Goal: Information Seeking & Learning: Check status

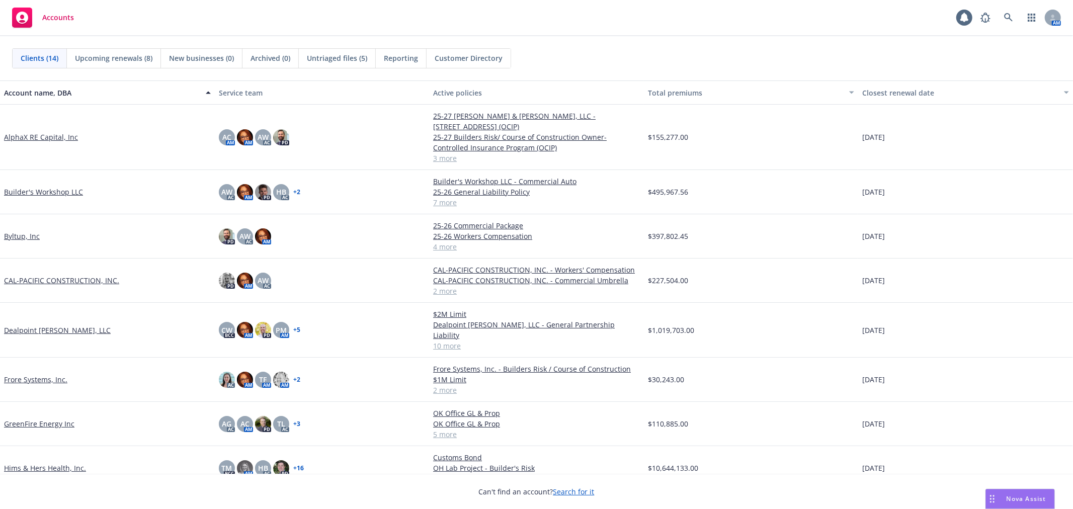
scroll to position [194, 0]
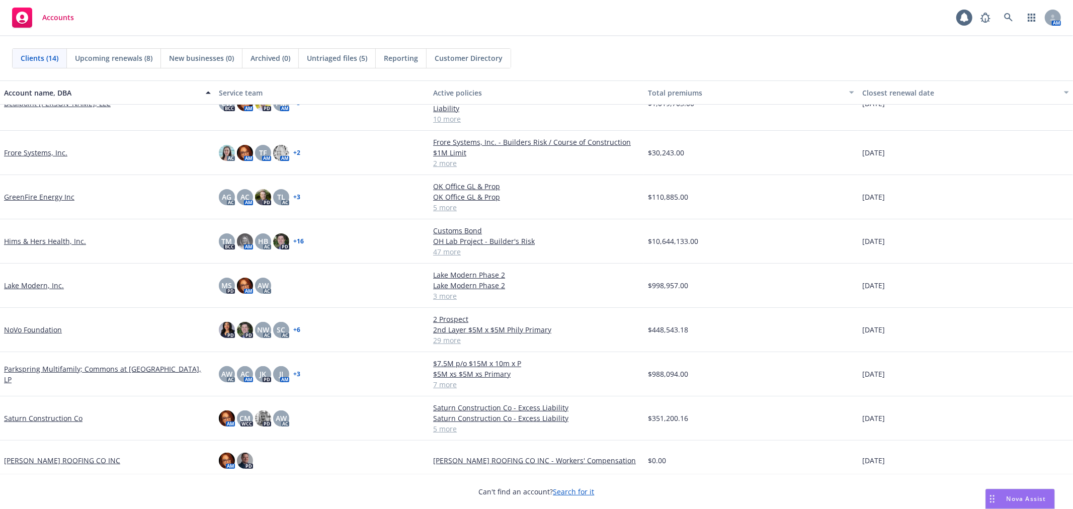
click at [42, 413] on link "Saturn Construction Co" at bounding box center [43, 418] width 79 height 11
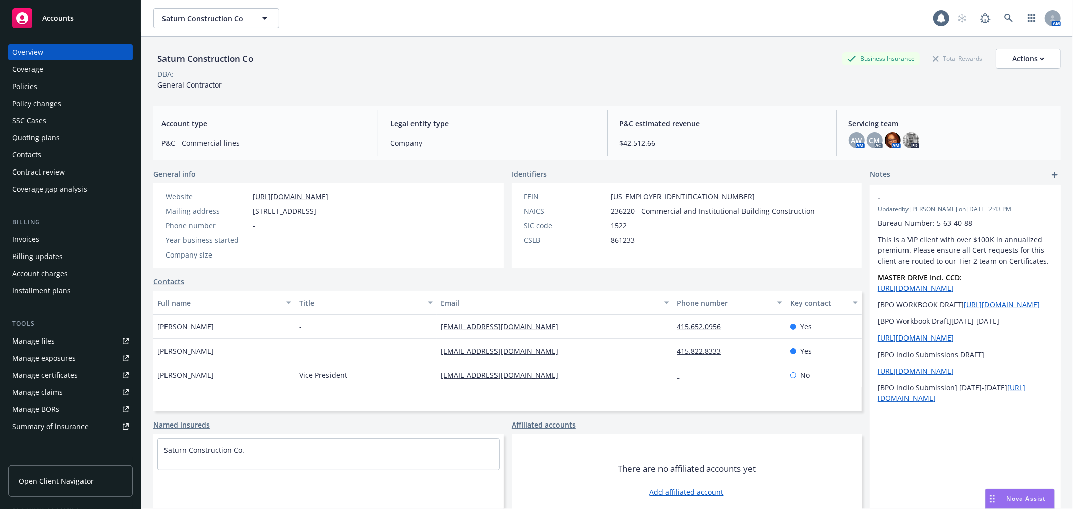
click at [42, 87] on div "Policies" at bounding box center [70, 87] width 117 height 16
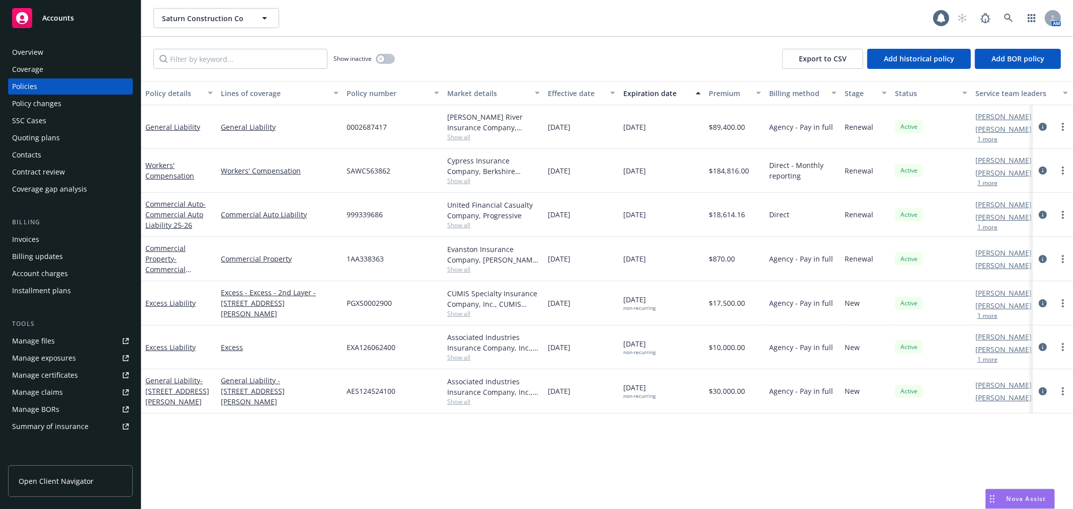
click at [38, 137] on div "Quoting plans" at bounding box center [36, 138] width 48 height 16
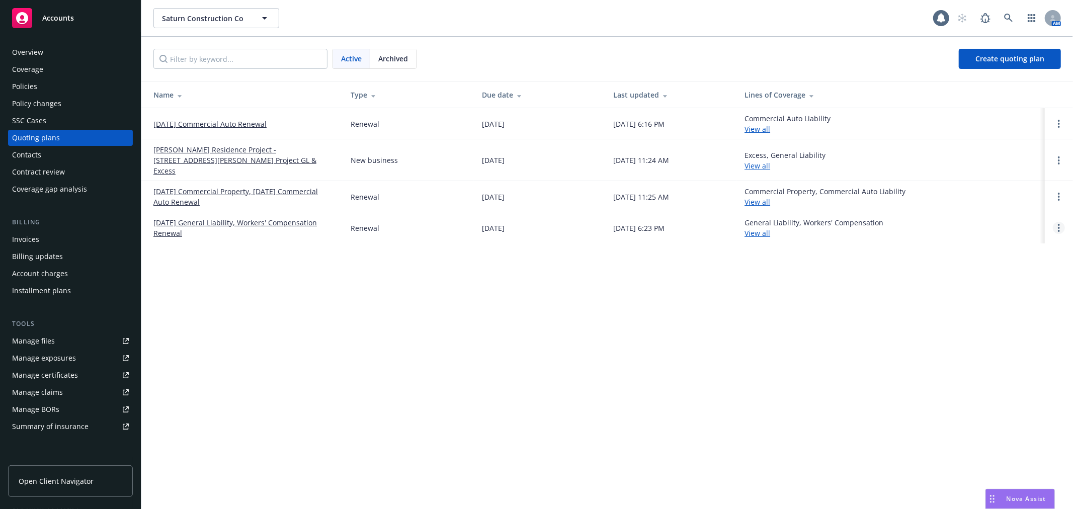
click at [1062, 222] on link "Open options" at bounding box center [1059, 228] width 12 height 12
click at [1010, 145] on span "Copy logging email" at bounding box center [1008, 149] width 88 height 10
click at [32, 84] on div "Policies" at bounding box center [24, 87] width 25 height 16
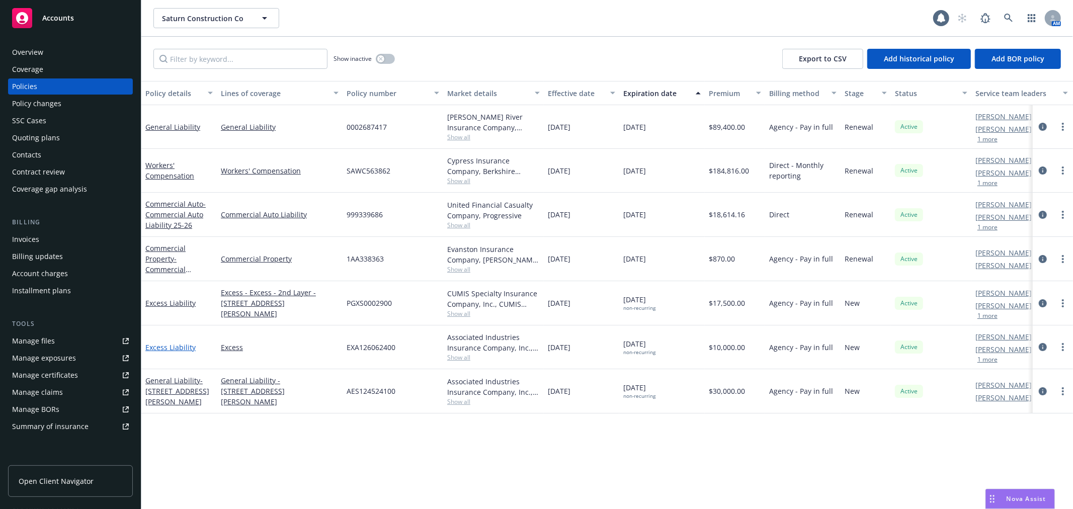
click at [158, 345] on link "Excess Liability" at bounding box center [170, 348] width 50 height 10
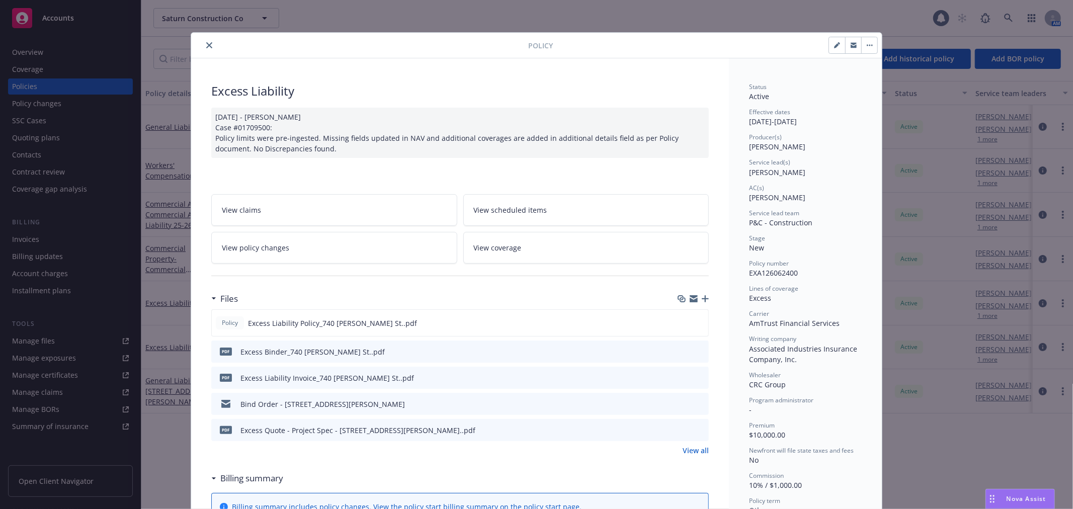
click at [695, 350] on icon "preview file" at bounding box center [699, 351] width 9 height 7
click at [206, 43] on icon "close" at bounding box center [209, 45] width 6 height 6
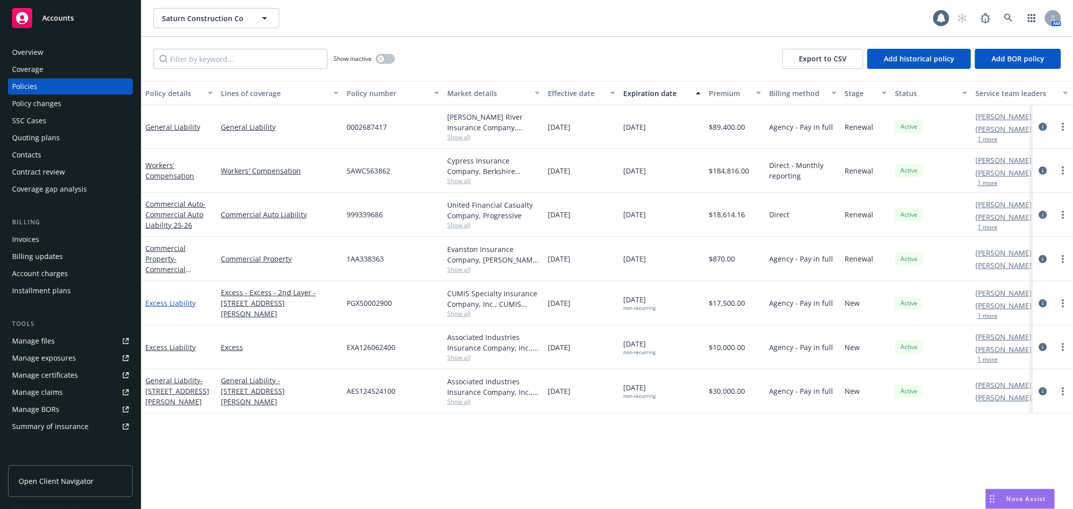
click at [170, 302] on link "Excess Liability" at bounding box center [170, 303] width 50 height 10
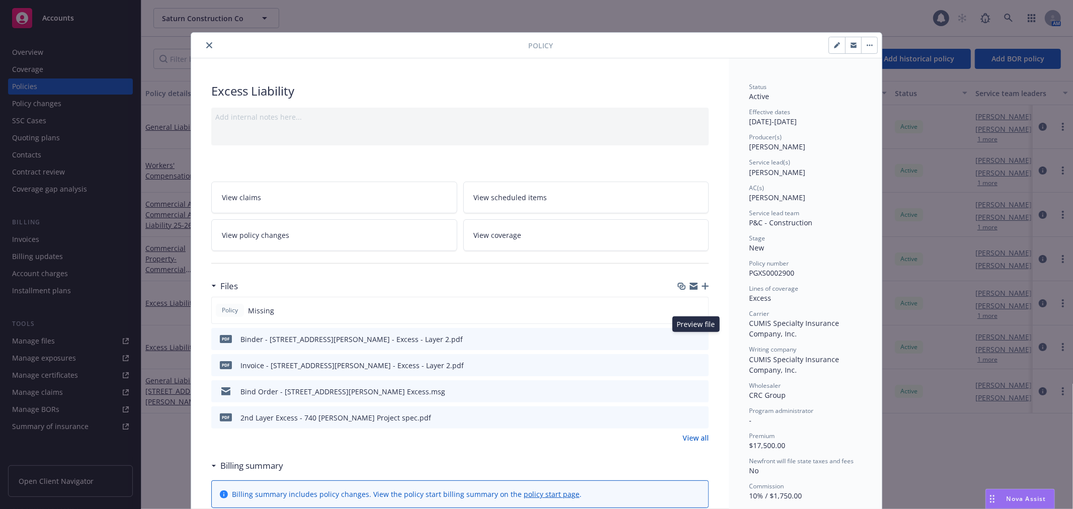
click at [695, 337] on icon "preview file" at bounding box center [699, 338] width 9 height 7
click at [206, 46] on icon "close" at bounding box center [209, 45] width 6 height 6
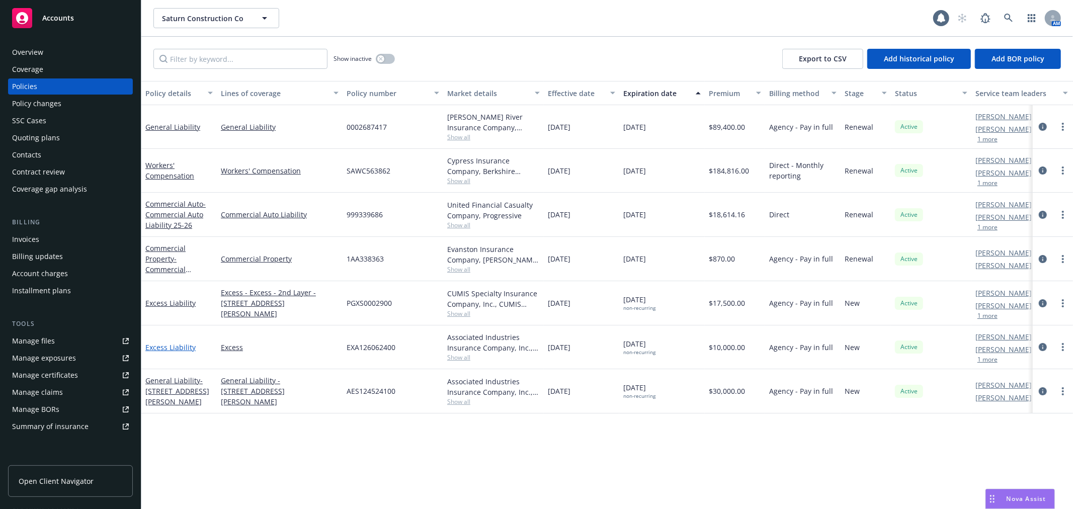
click at [178, 345] on link "Excess Liability" at bounding box center [170, 348] width 50 height 10
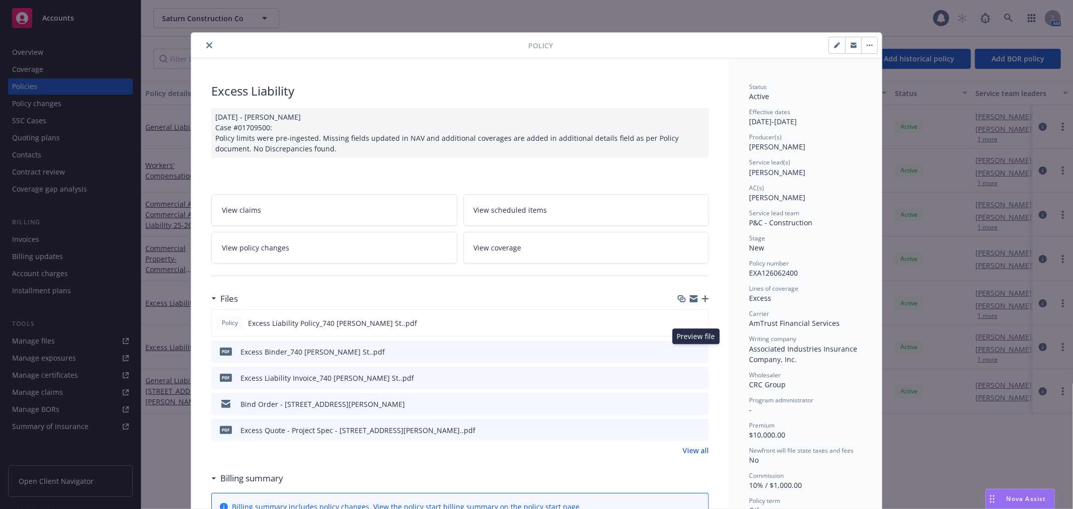
click at [697, 349] on icon "preview file" at bounding box center [699, 351] width 9 height 7
click at [206, 44] on icon "close" at bounding box center [209, 45] width 6 height 6
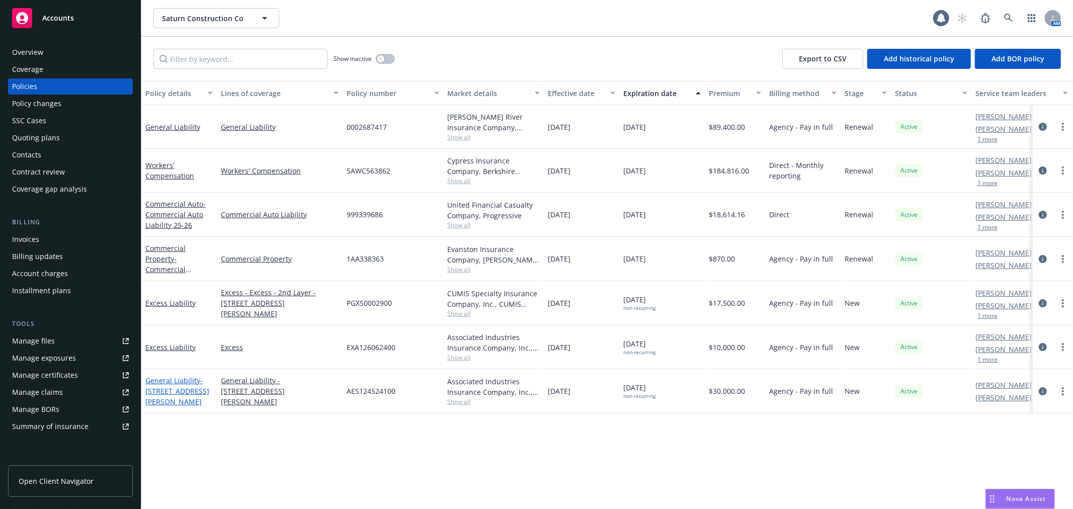
click at [183, 381] on link "General Liability - 740 Sanchez St. - GL" at bounding box center [177, 391] width 64 height 31
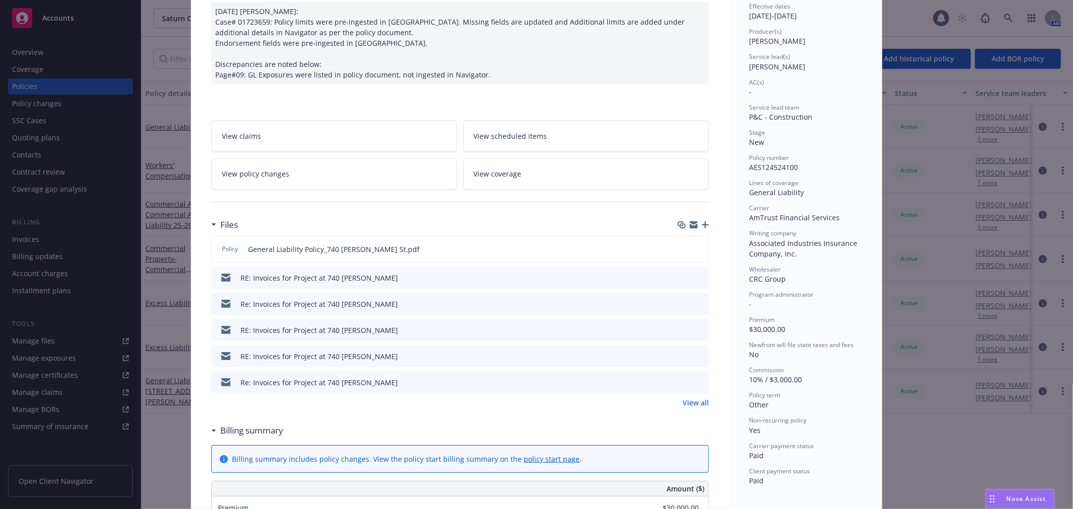
scroll to position [112, 0]
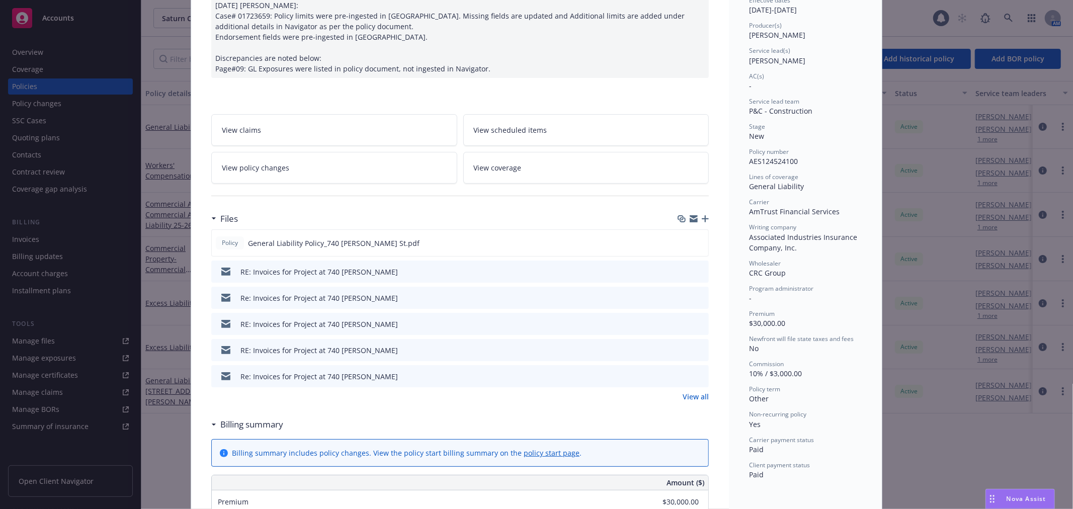
click at [695, 396] on link "View all" at bounding box center [696, 397] width 26 height 11
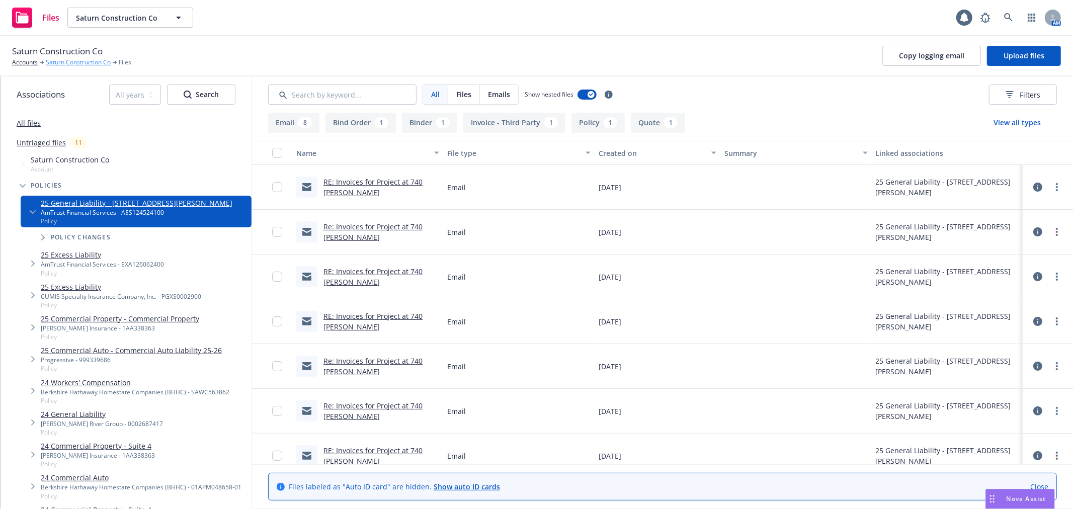
click at [81, 61] on link "Saturn Construction Co" at bounding box center [78, 62] width 65 height 9
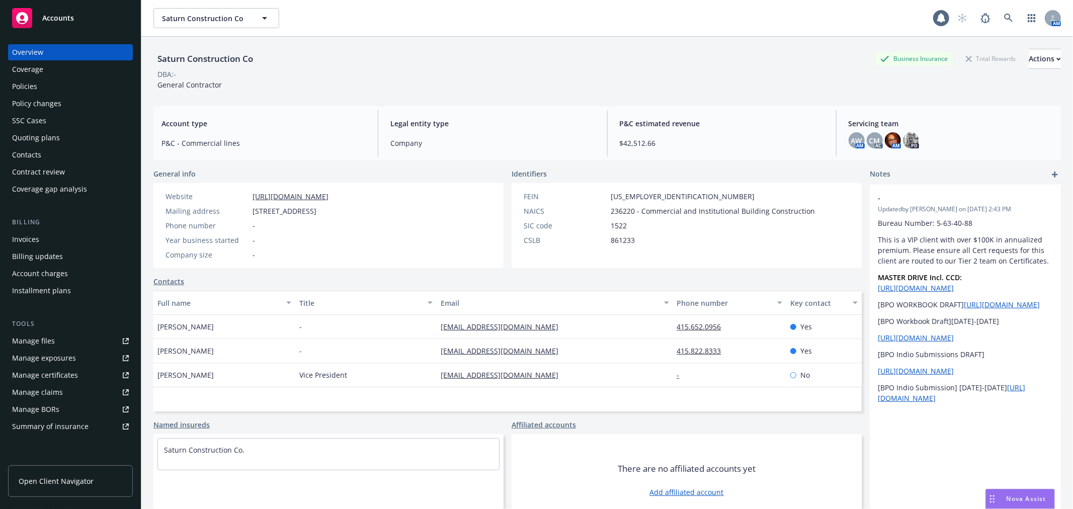
click at [32, 85] on div "Policies" at bounding box center [24, 87] width 25 height 16
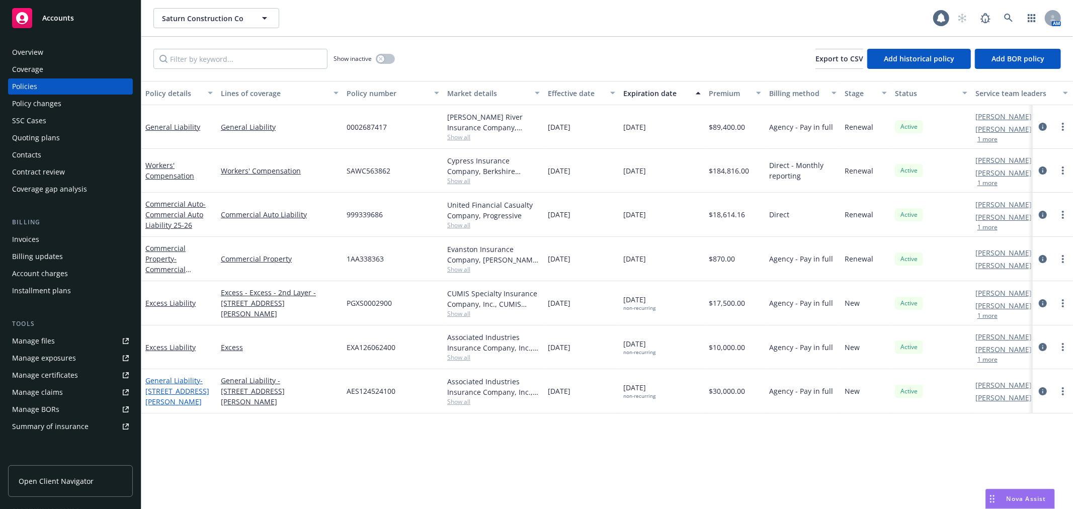
click at [175, 381] on link "General Liability - 740 Sanchez St. - GL" at bounding box center [177, 391] width 64 height 31
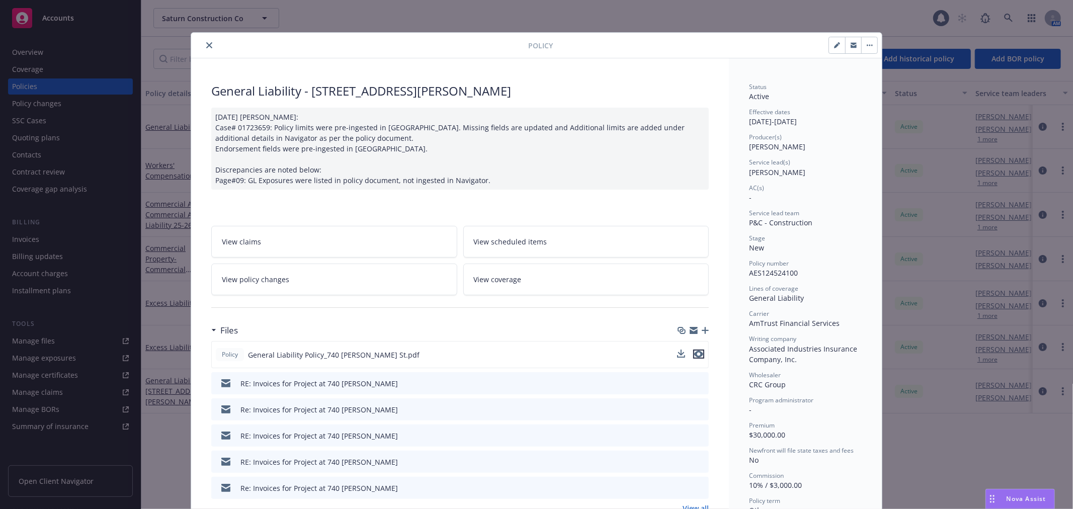
click at [695, 352] on icon "preview file" at bounding box center [698, 354] width 9 height 7
